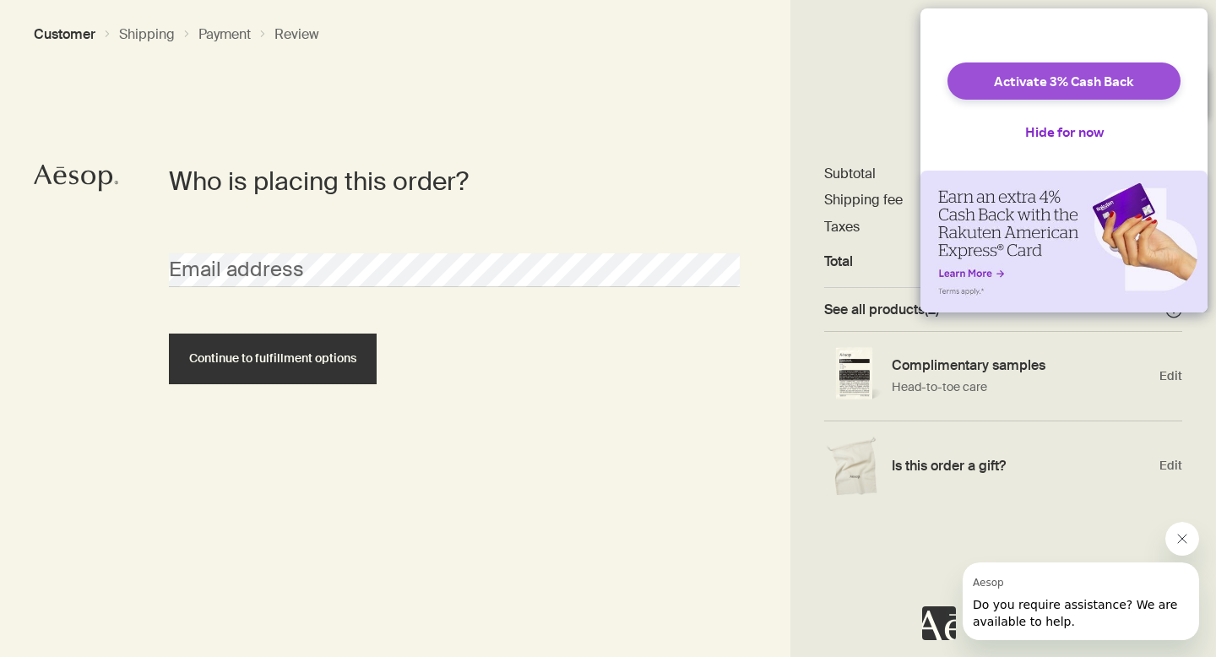
click at [1001, 96] on button "Activate 3% Cash Back" at bounding box center [1064, 81] width 233 height 37
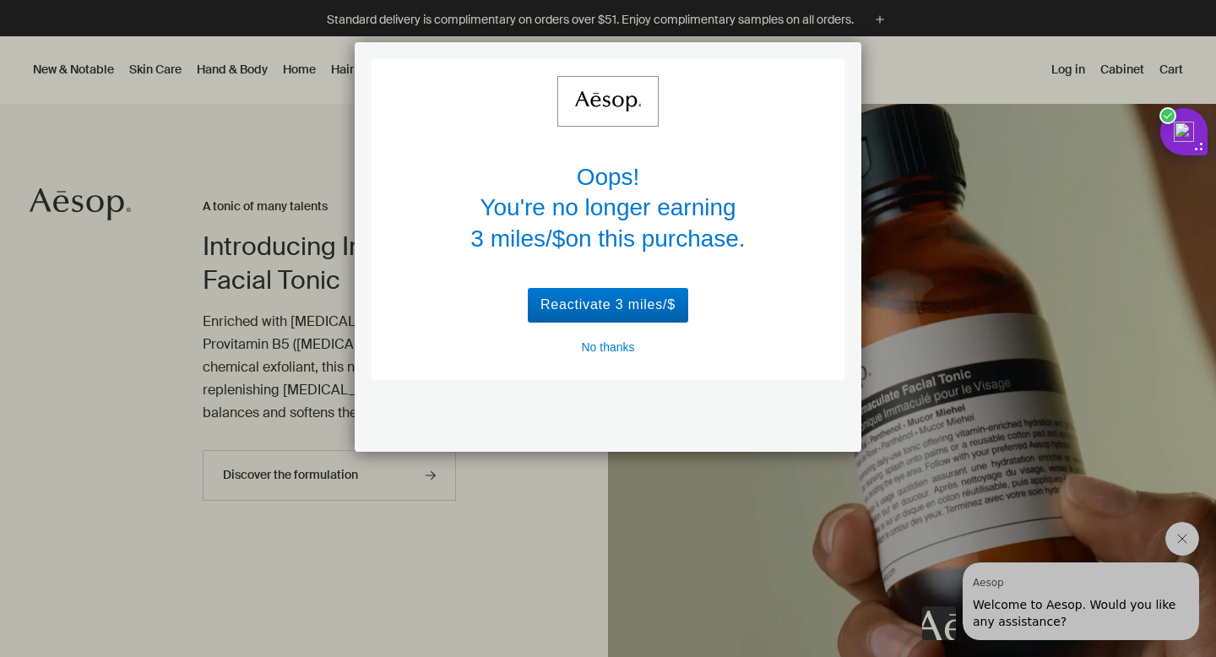
click at [673, 306] on div "Reactivate 3 miles/$" at bounding box center [608, 305] width 160 height 35
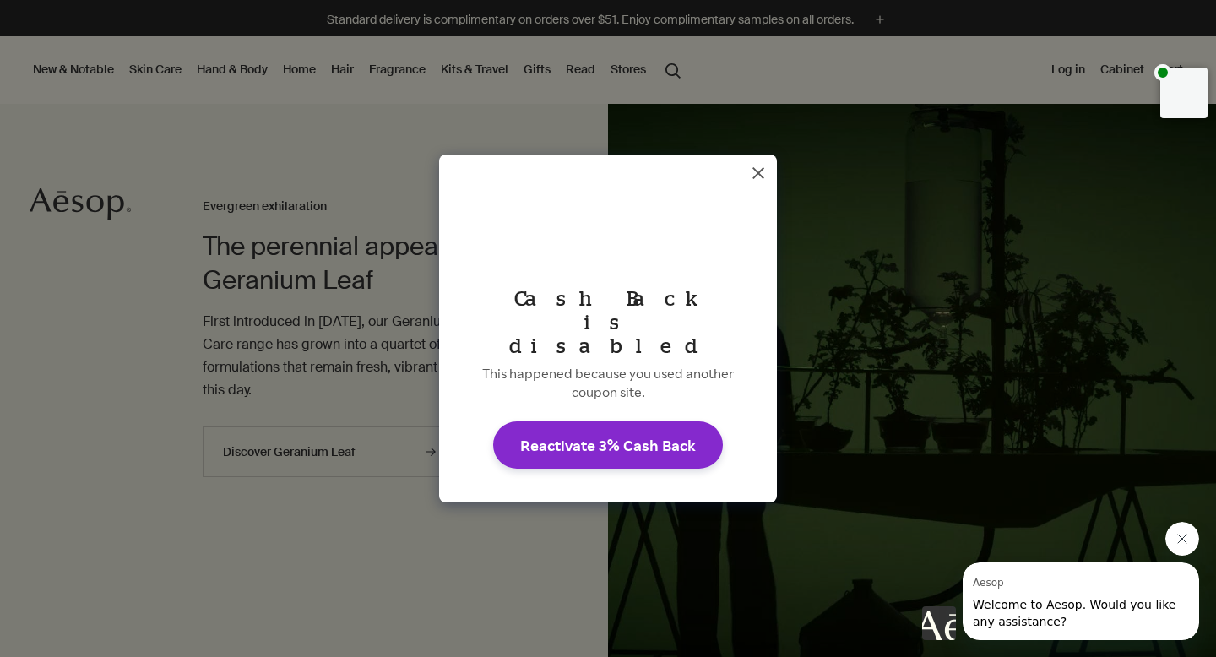
click at [761, 180] on icon "Dismiss Rakuten Cash Back message" at bounding box center [759, 173] width 14 height 14
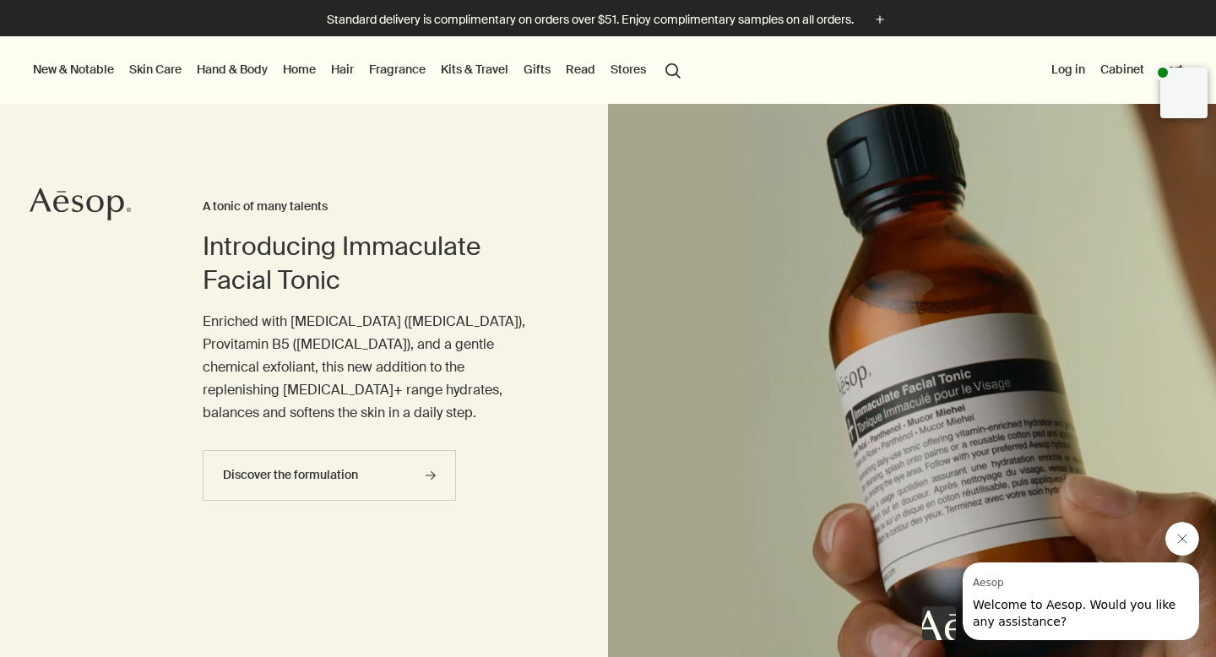
click at [338, 66] on link "Hair" at bounding box center [343, 69] width 30 height 22
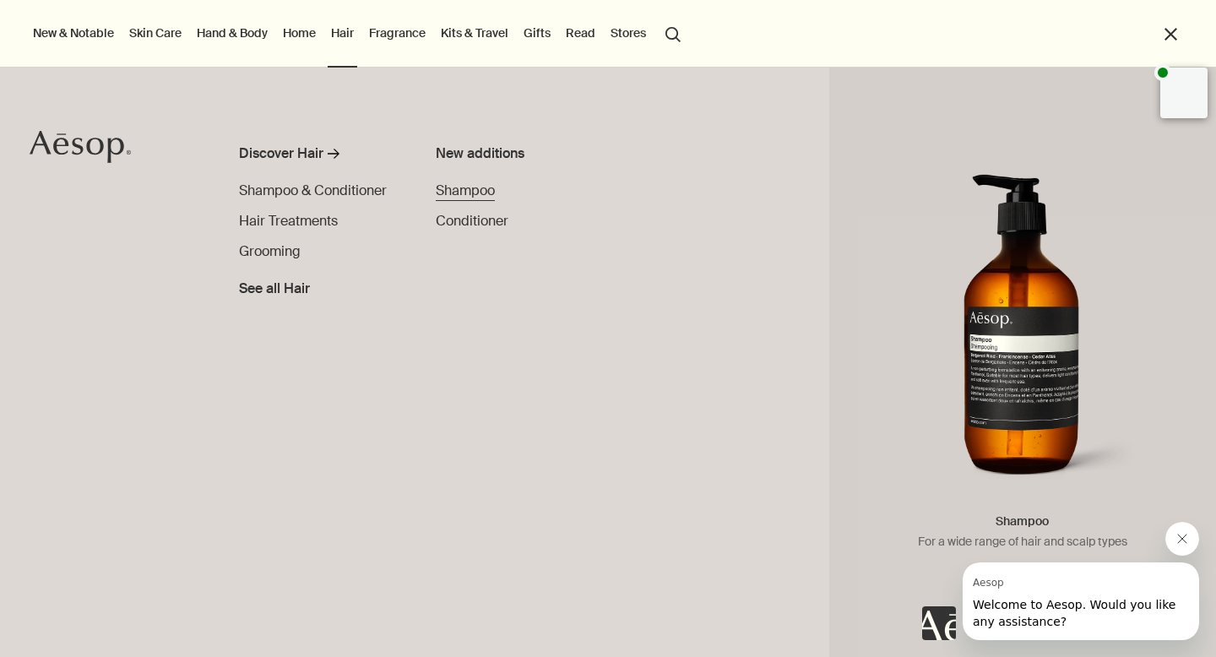
click at [458, 193] on span "Shampoo" at bounding box center [465, 191] width 59 height 18
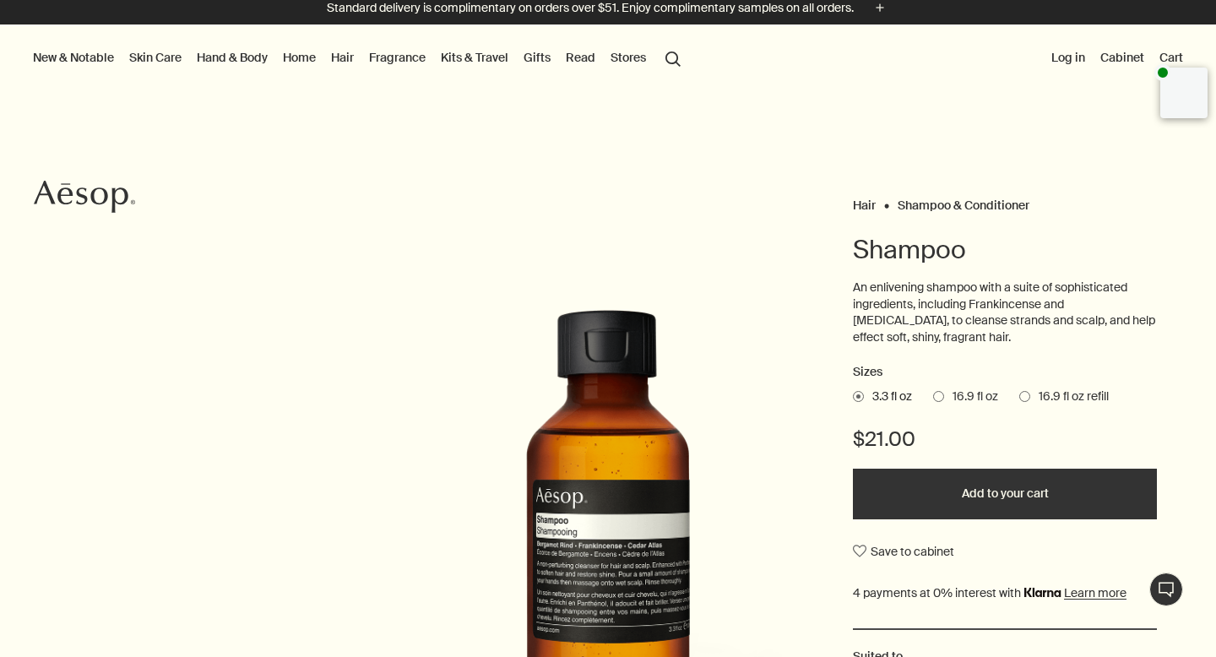
click at [345, 59] on link "Hair" at bounding box center [343, 57] width 30 height 22
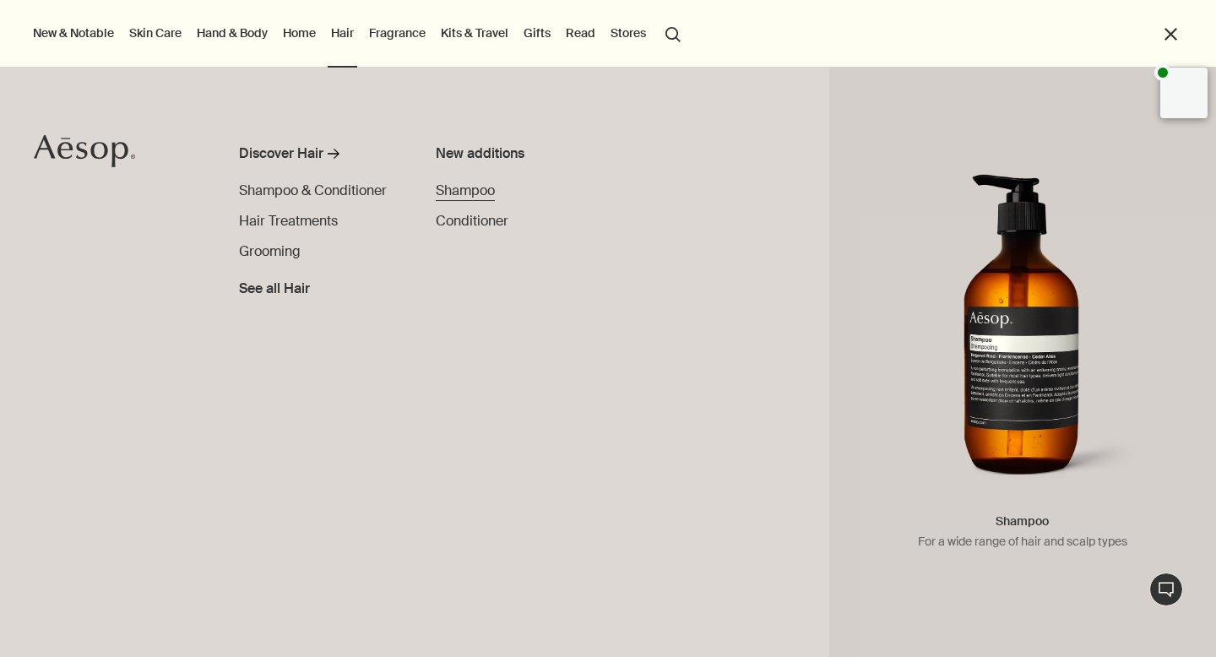
click at [474, 192] on span "Shampoo" at bounding box center [465, 191] width 59 height 18
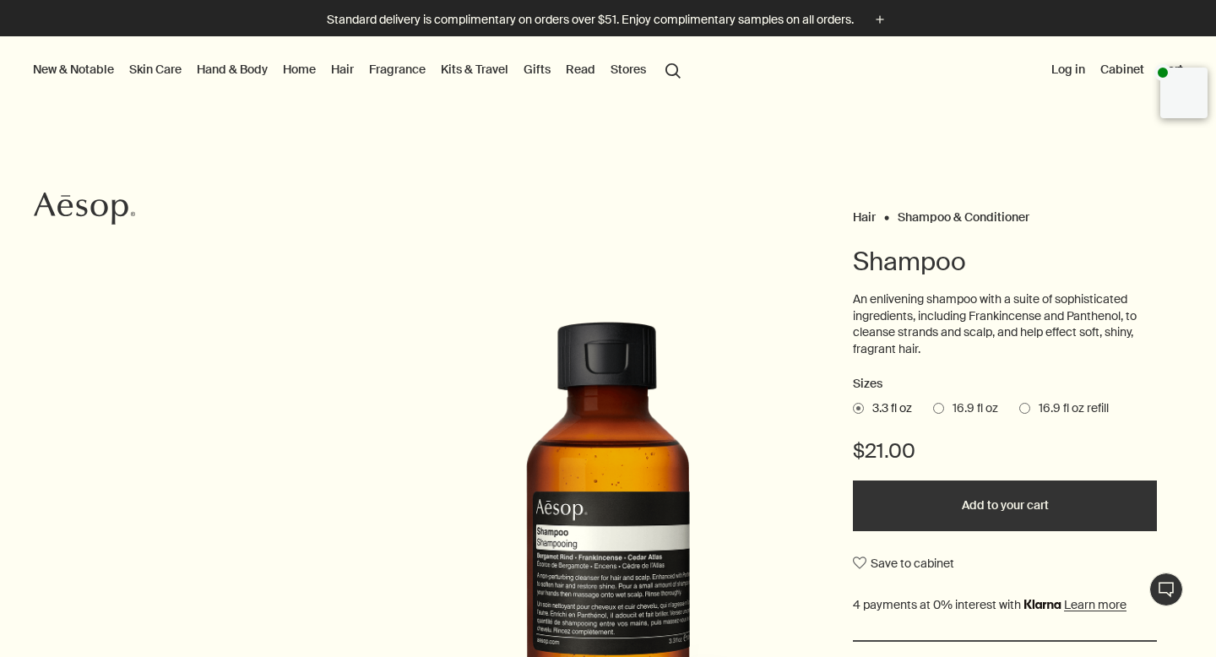
click at [227, 69] on link "Hand & Body" at bounding box center [232, 69] width 78 height 22
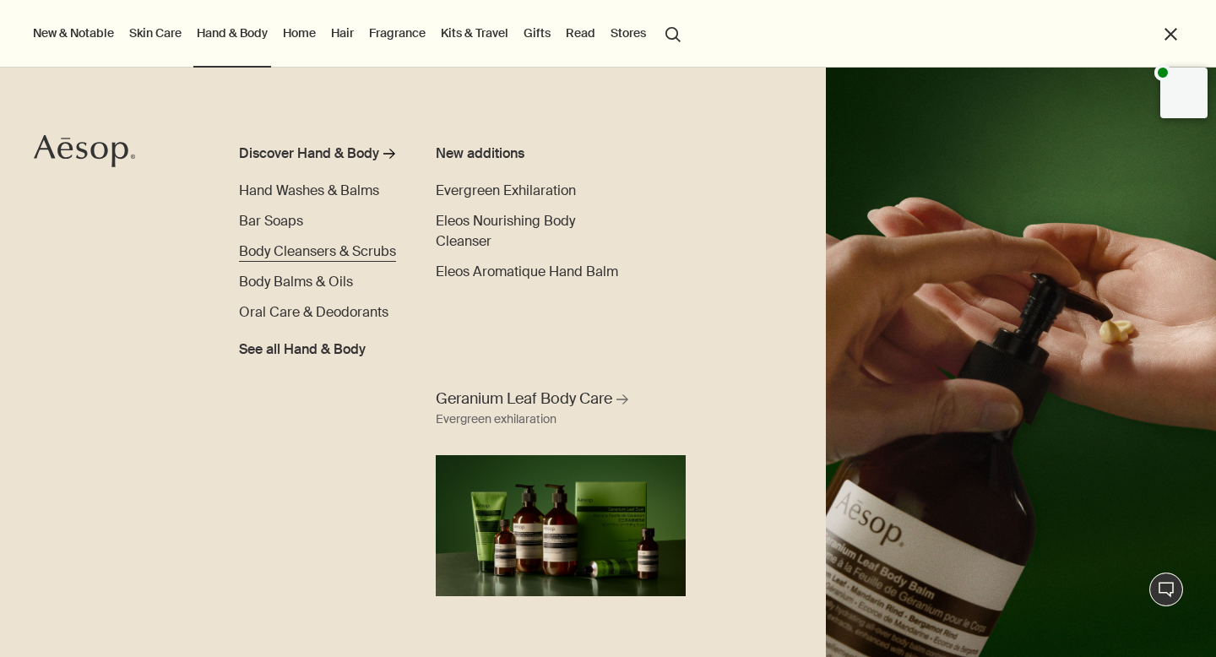
click at [304, 253] on span "Body Cleansers & Scrubs" at bounding box center [317, 251] width 157 height 18
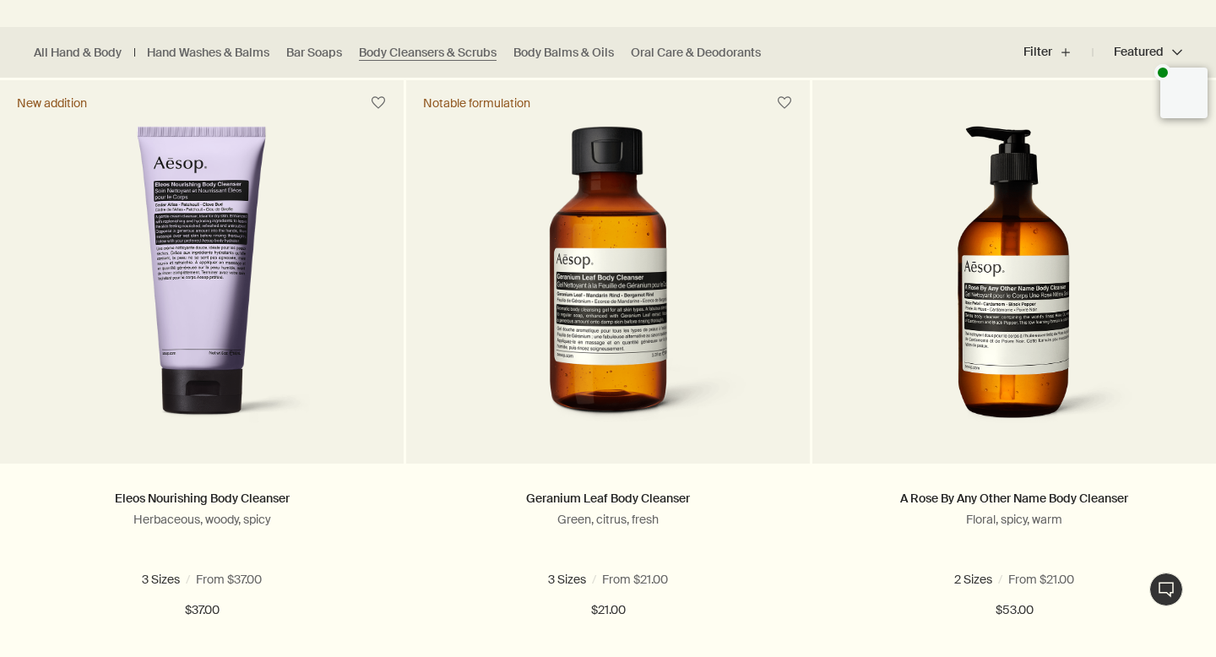
scroll to position [466, 0]
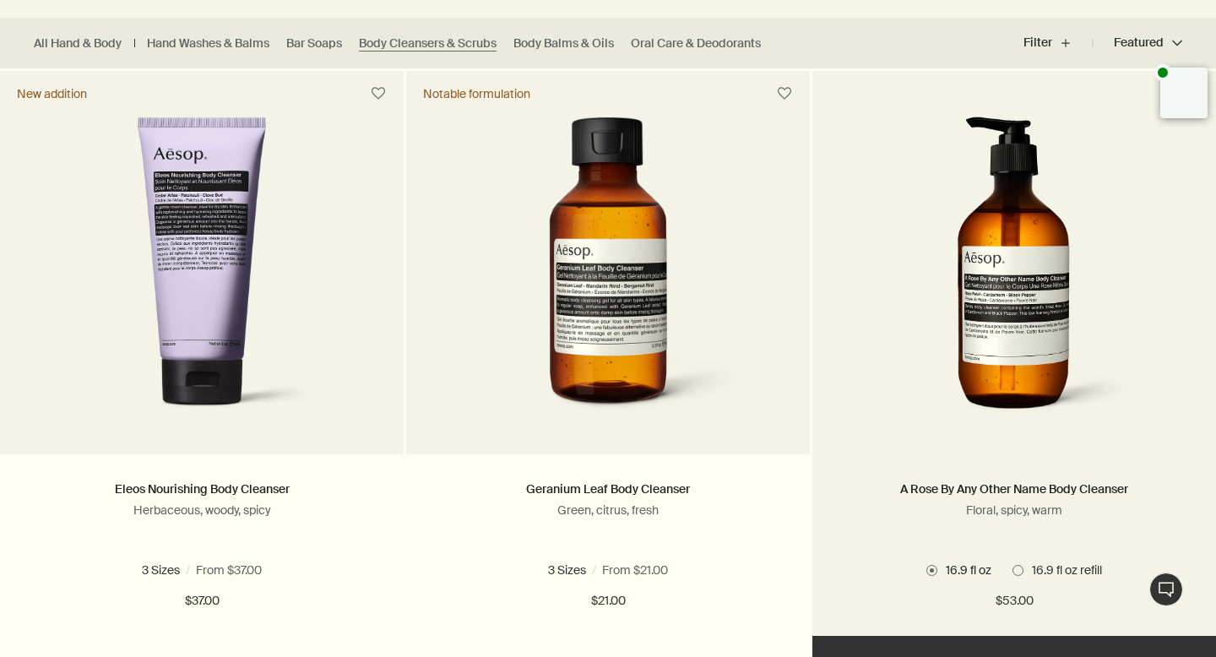
click at [1000, 285] on img at bounding box center [1015, 273] width 253 height 313
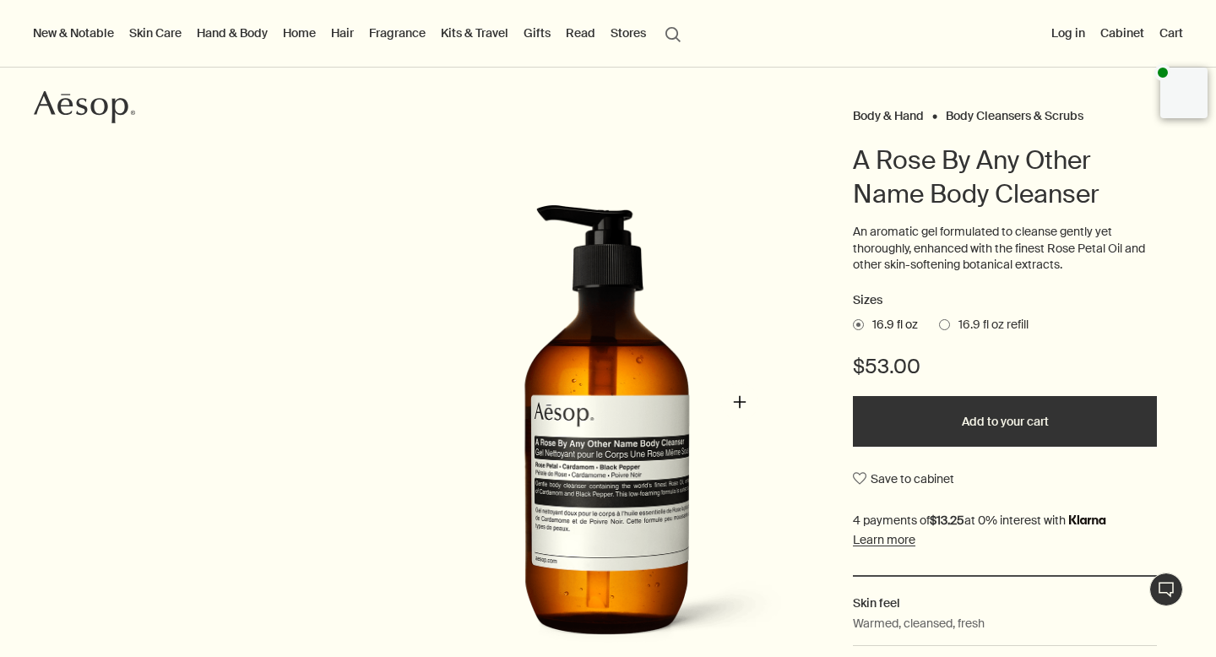
scroll to position [104, 0]
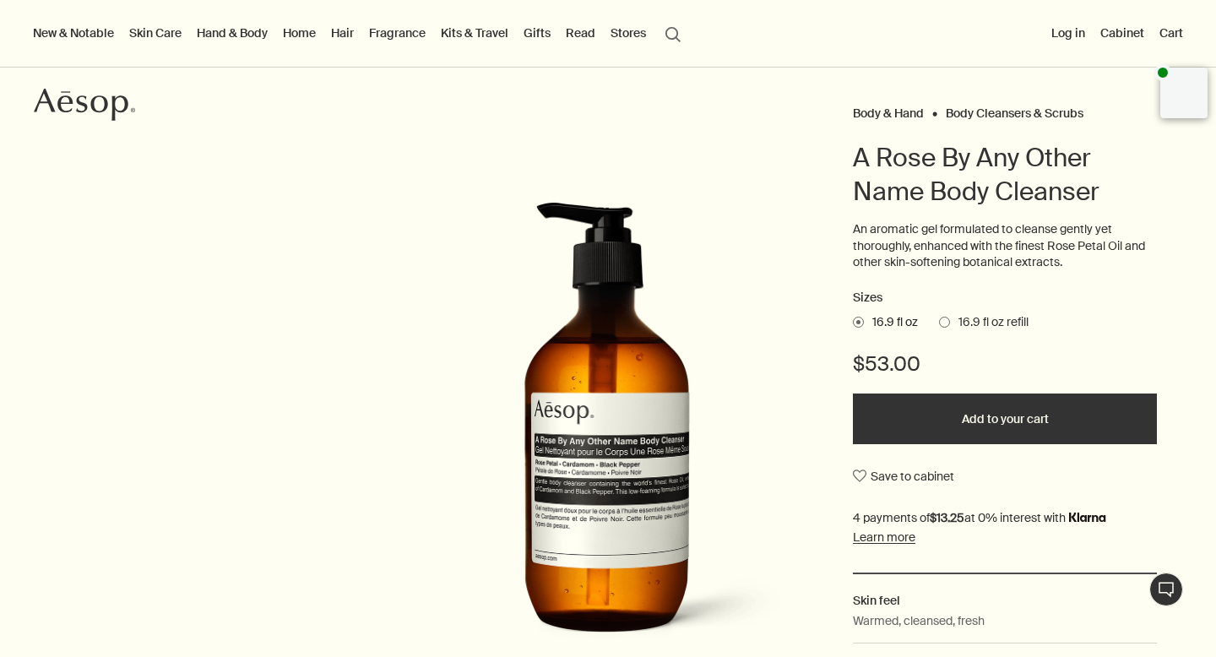
click at [984, 413] on button "Add to your cart" at bounding box center [1005, 419] width 304 height 51
click at [349, 34] on link "Hair" at bounding box center [343, 33] width 30 height 22
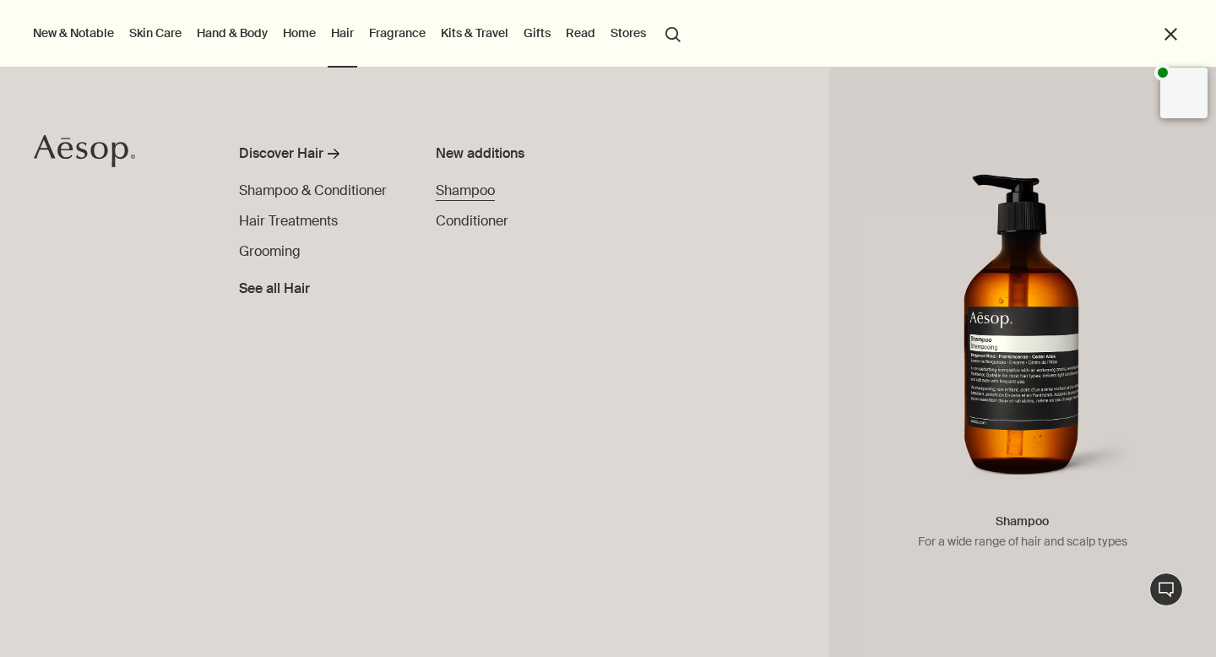
click at [478, 189] on span "Shampoo" at bounding box center [465, 191] width 59 height 18
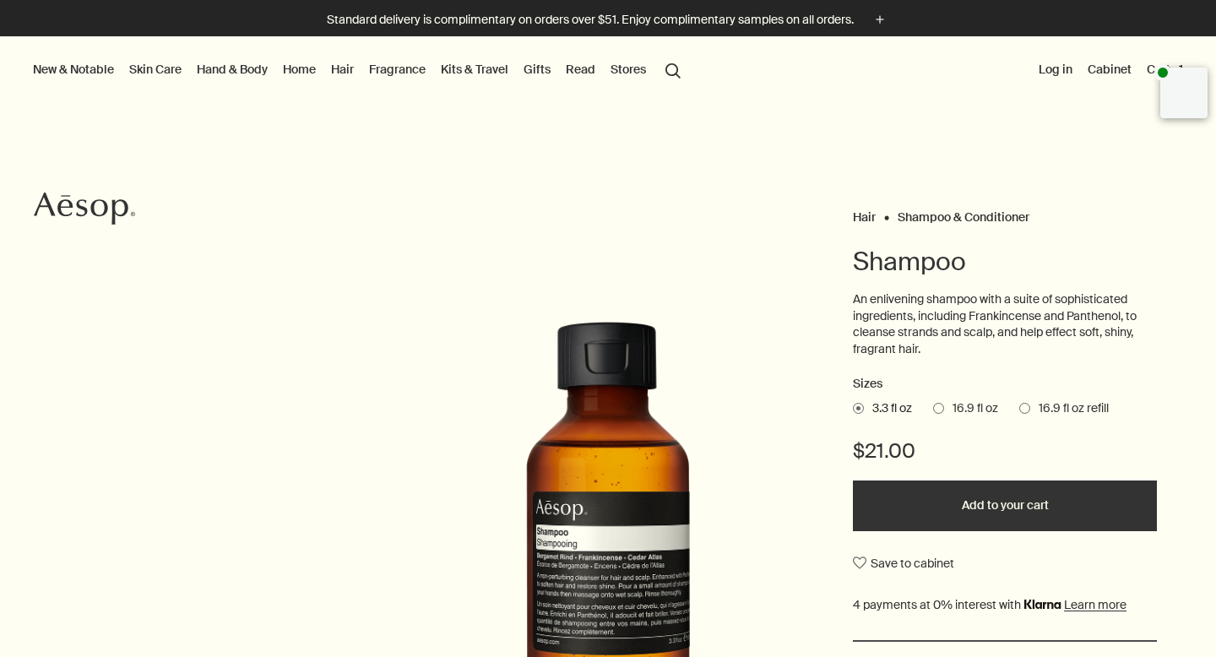
click at [942, 412] on span at bounding box center [938, 408] width 11 height 11
click at [933, 411] on input "16.9 fl oz" at bounding box center [933, 405] width 0 height 11
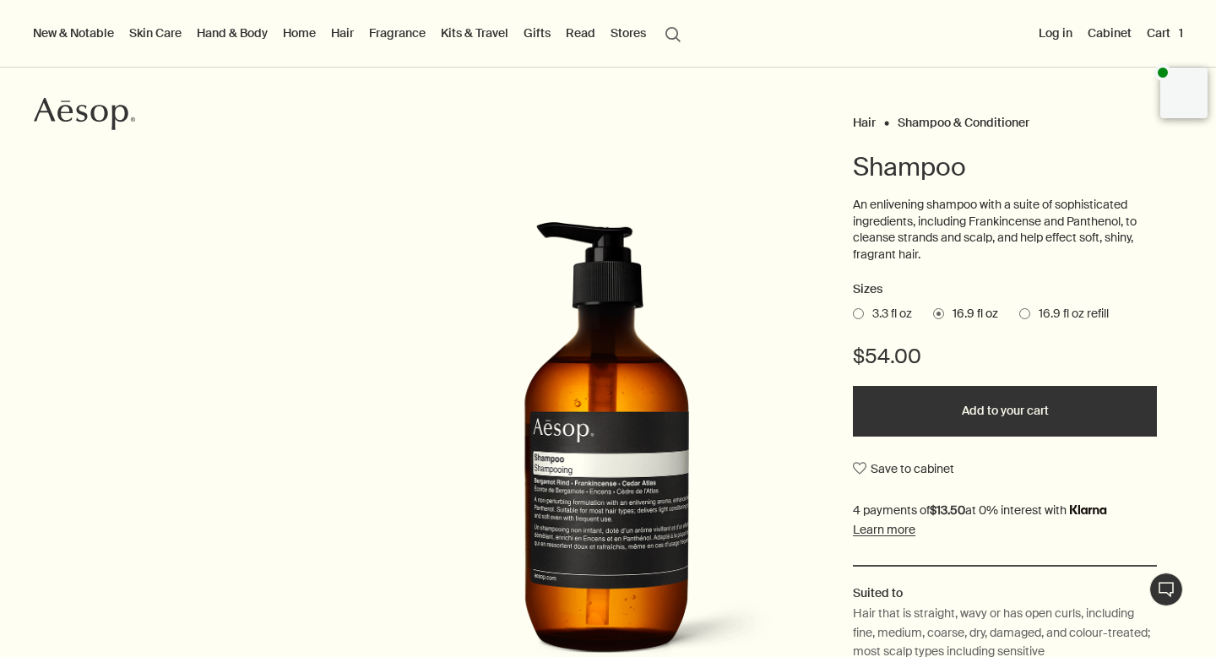
scroll to position [98, 0]
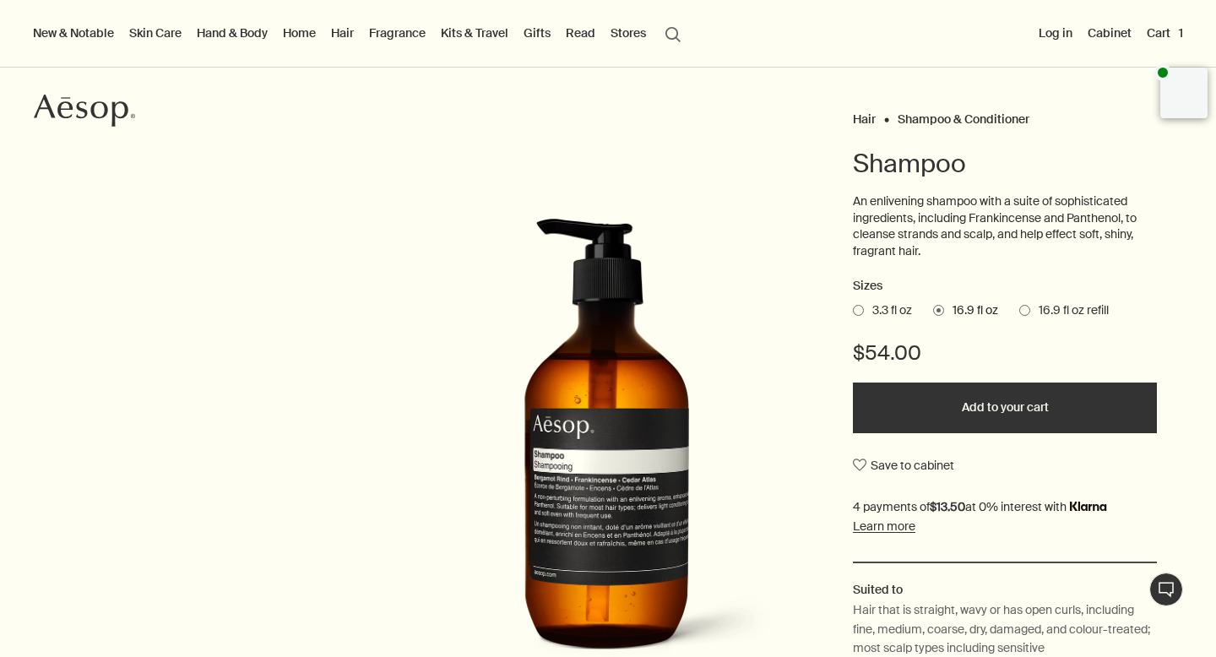
click at [1012, 412] on button "Add to your cart" at bounding box center [1005, 408] width 304 height 51
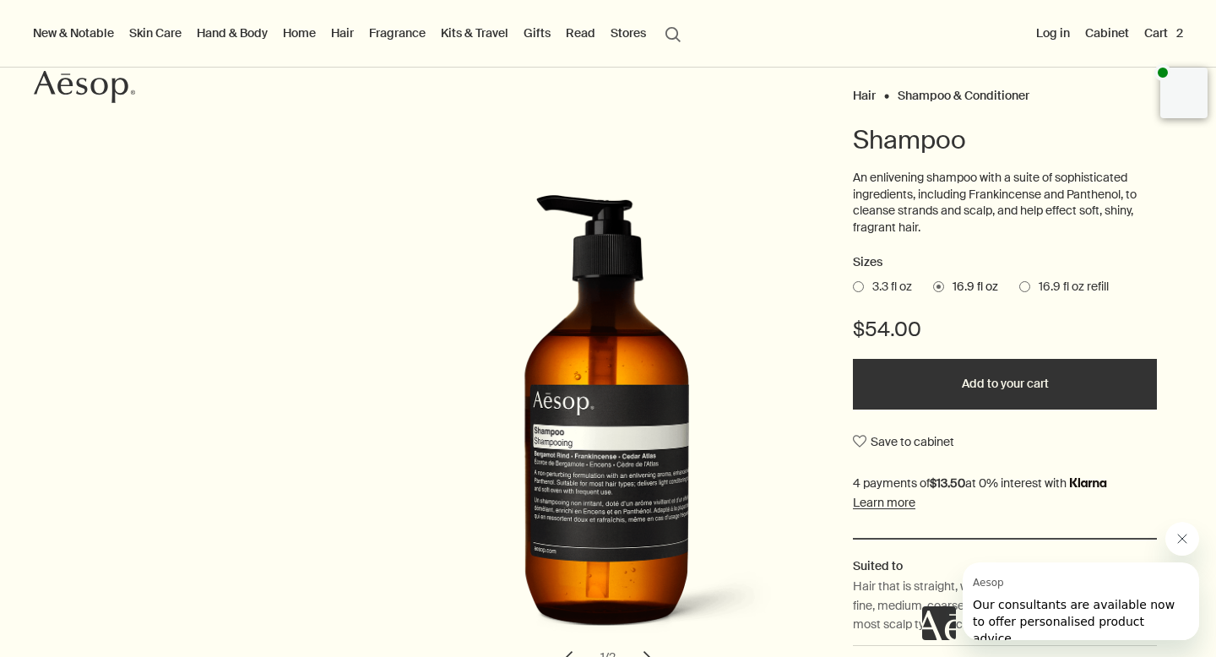
scroll to position [126, 0]
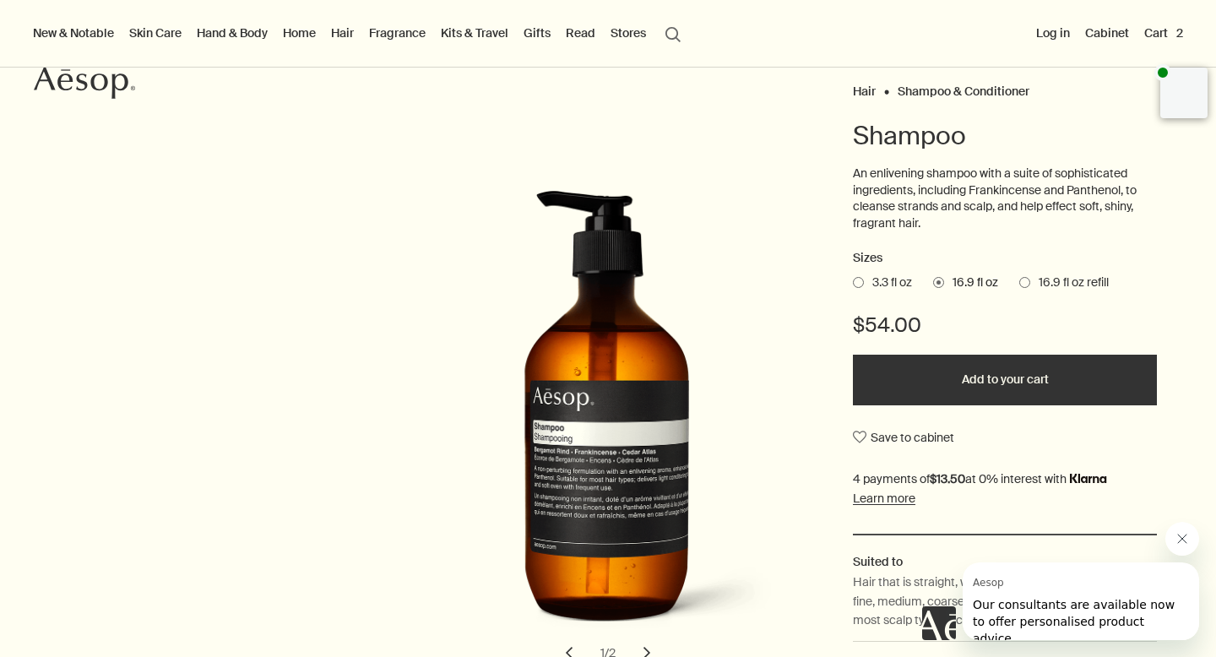
click at [1167, 32] on button "Cart 2" at bounding box center [1164, 33] width 46 height 22
